Goal: Task Accomplishment & Management: Complete application form

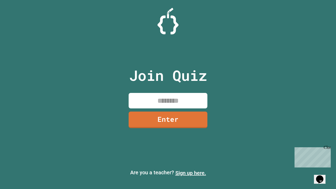
click at [190, 173] on link "Sign up here." at bounding box center [190, 173] width 31 height 6
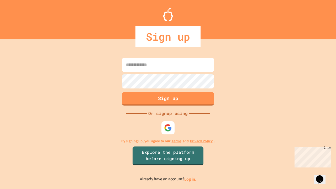
click at [190, 179] on link "Log in." at bounding box center [190, 179] width 12 height 6
